Goal: Navigation & Orientation: Find specific page/section

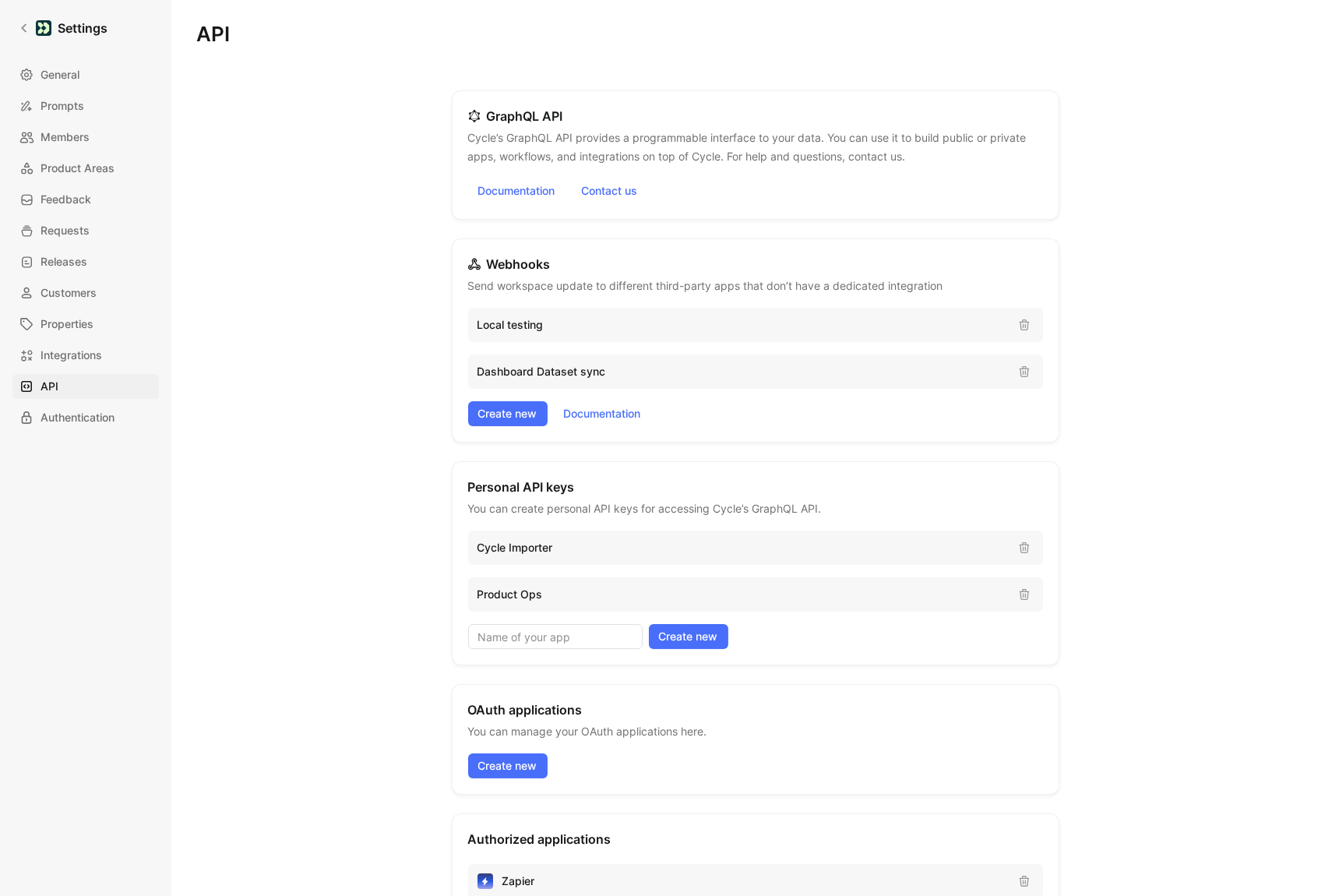
scroll to position [107, 0]
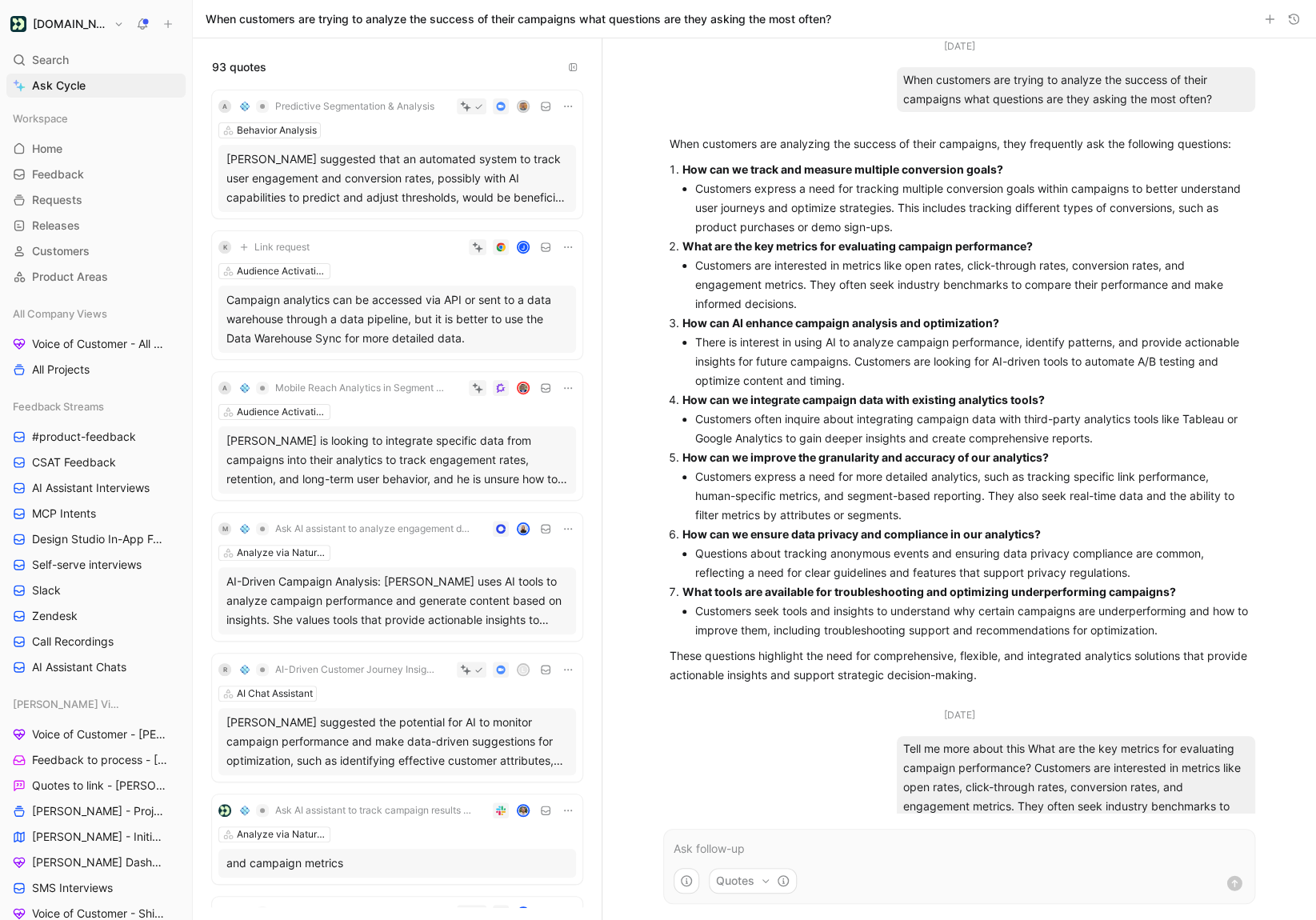
scroll to position [400, 0]
